Goal: Task Accomplishment & Management: Use online tool/utility

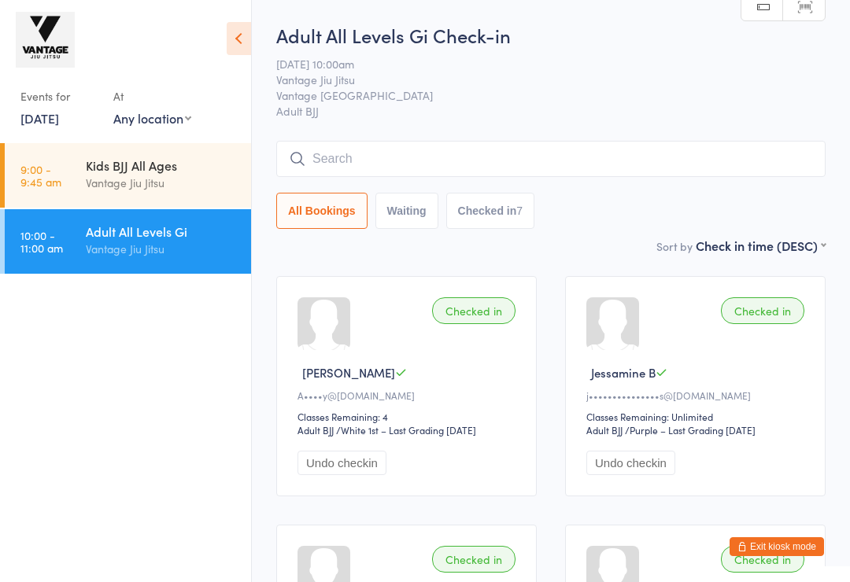
click at [633, 157] on input "search" at bounding box center [550, 159] width 549 height 36
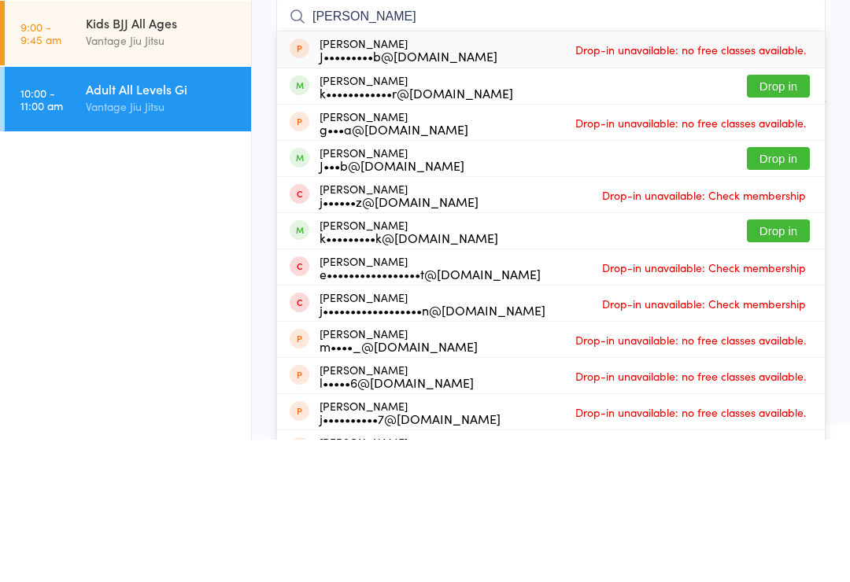
type input "[PERSON_NAME]"
click at [787, 290] on button "Drop in" at bounding box center [778, 301] width 63 height 23
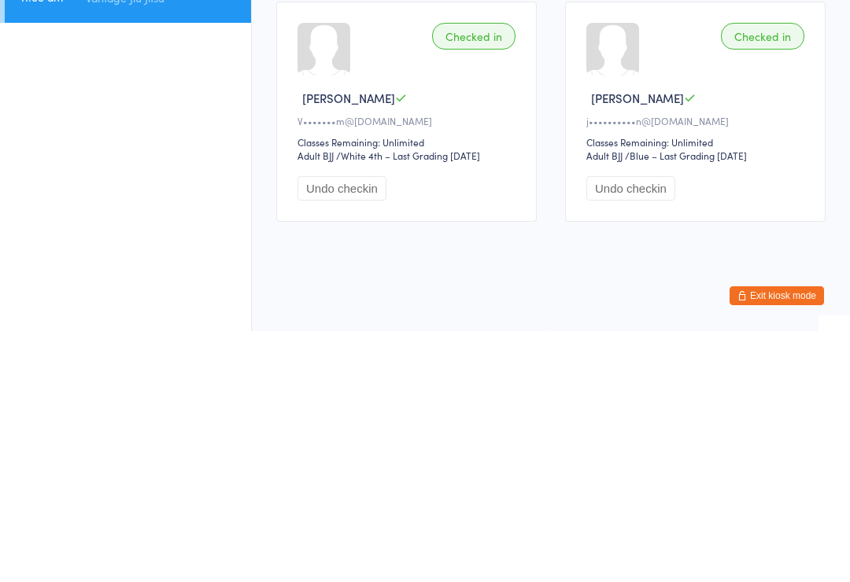
scroll to position [18, 0]
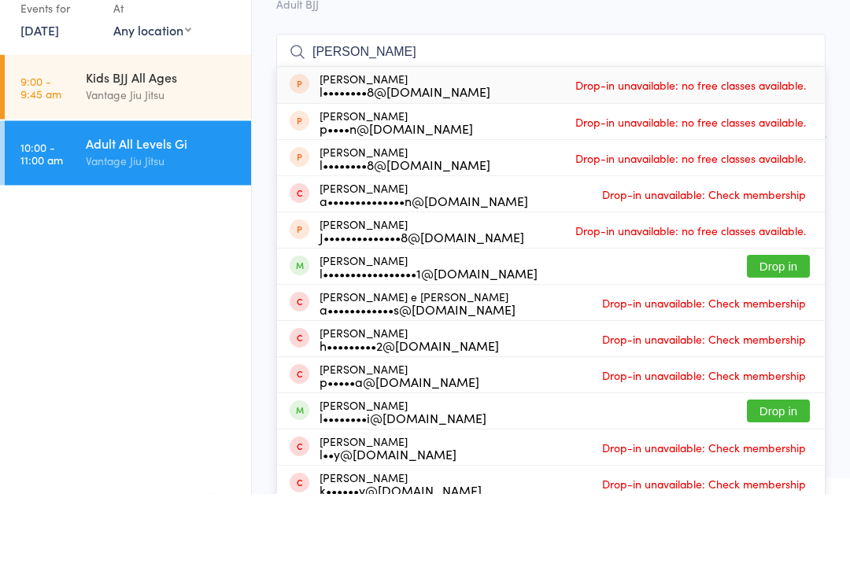
type input "[PERSON_NAME]"
click at [775, 344] on button "Drop in" at bounding box center [778, 355] width 63 height 23
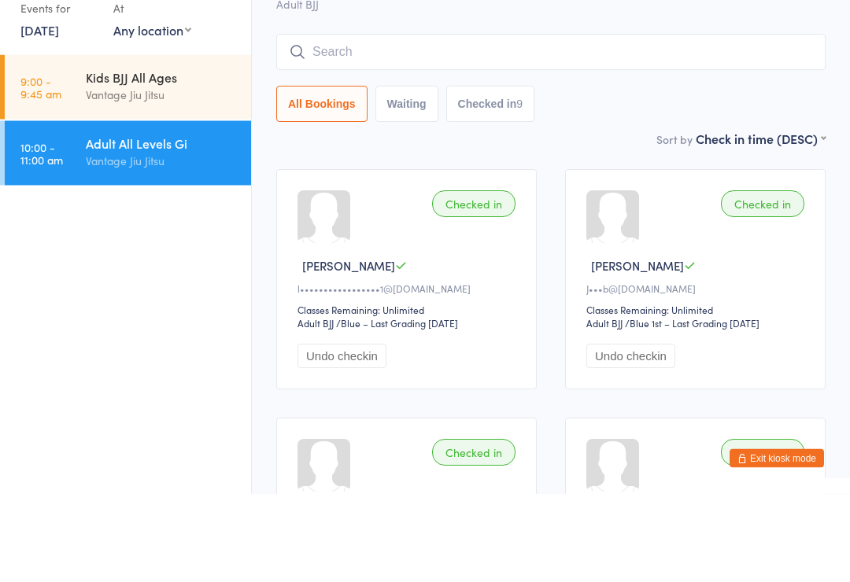
click at [118, 240] on div "Vantage Jiu Jitsu" at bounding box center [162, 249] width 152 height 18
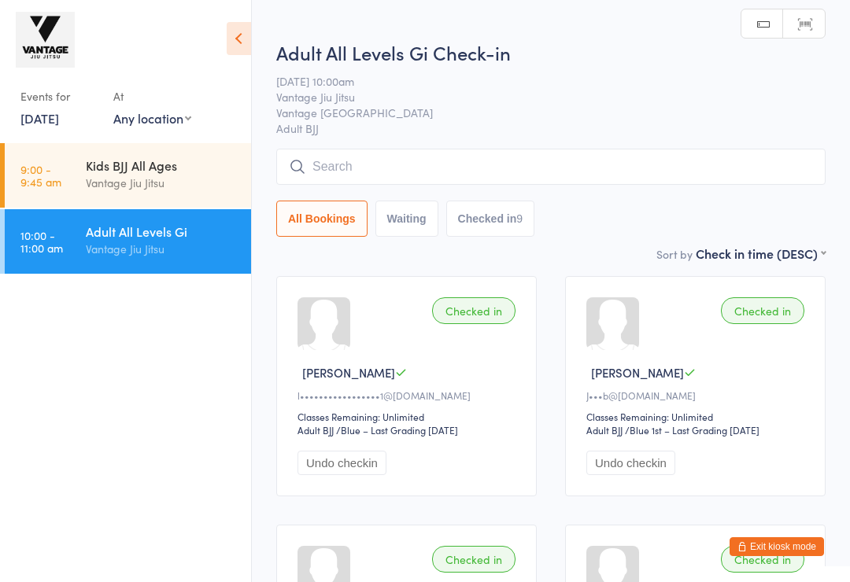
click at [335, 157] on input "search" at bounding box center [550, 167] width 549 height 36
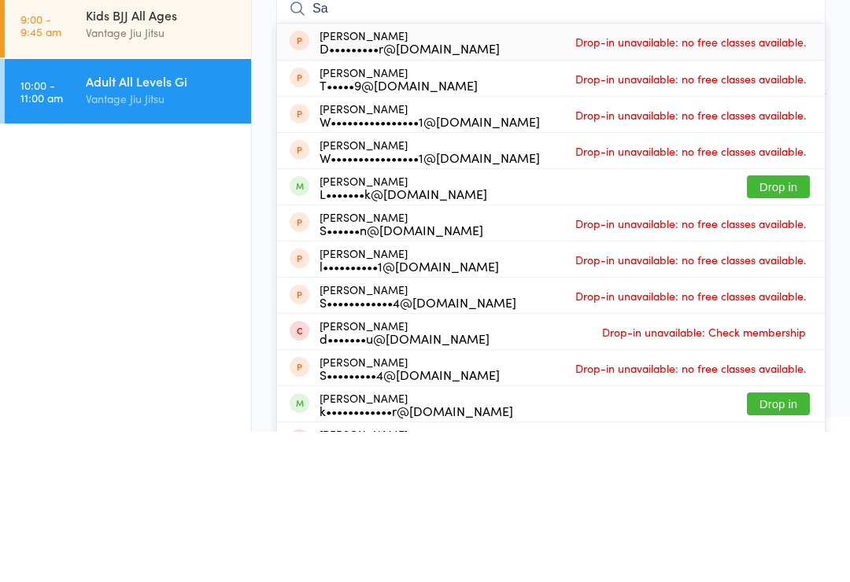
type input "S"
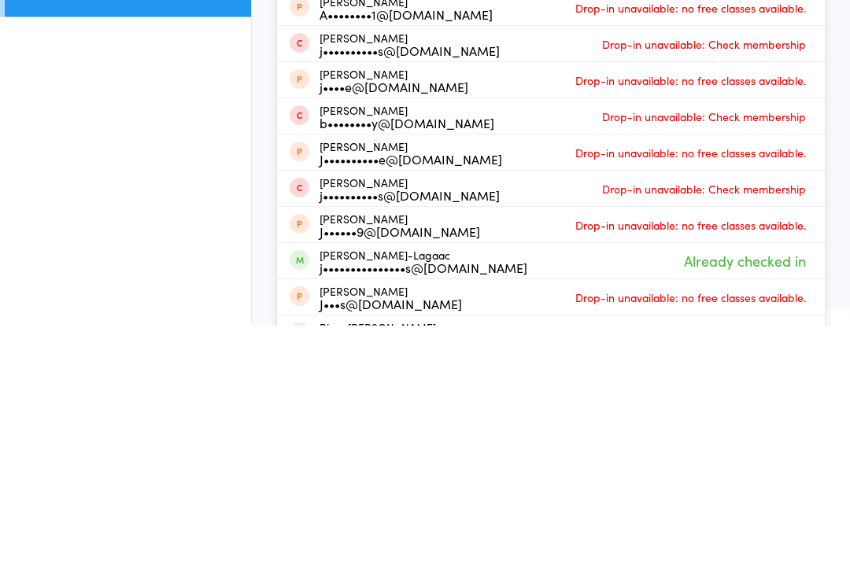
type input "[PERSON_NAME]"
click at [361, 519] on div "j•••••••••••••••s@[DOMAIN_NAME]" at bounding box center [424, 525] width 208 height 13
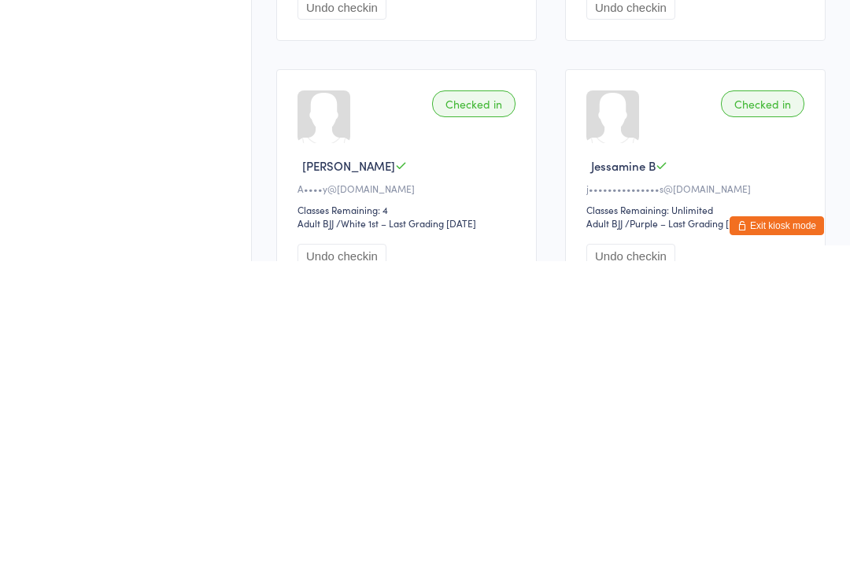
scroll to position [139, 0]
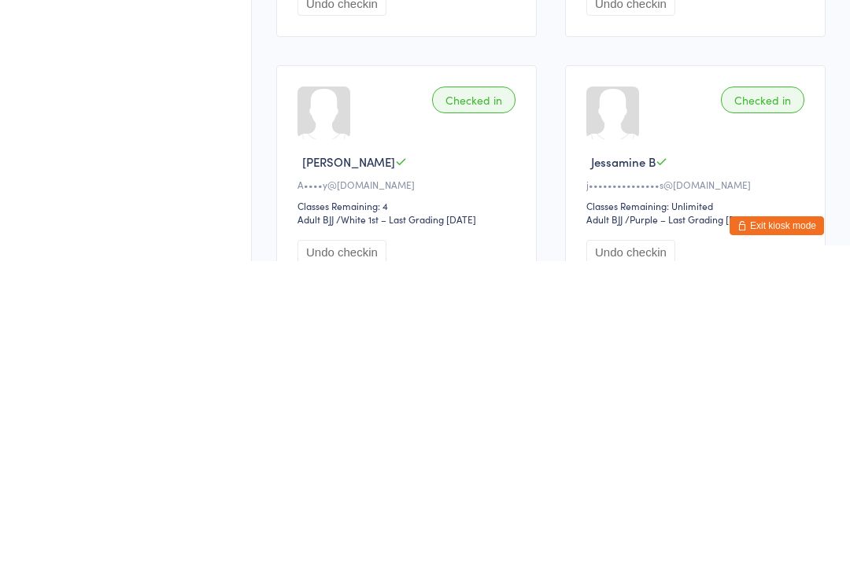
click at [605, 408] on div at bounding box center [612, 434] width 53 height 53
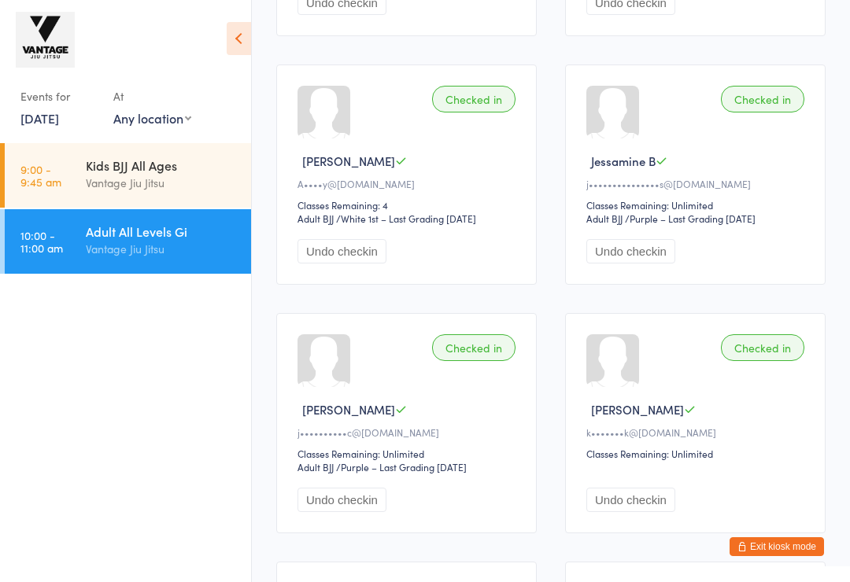
click at [623, 139] on div at bounding box center [612, 112] width 53 height 53
click at [629, 167] on span "Jessamine B" at bounding box center [623, 161] width 65 height 17
